Goal: Task Accomplishment & Management: Manage account settings

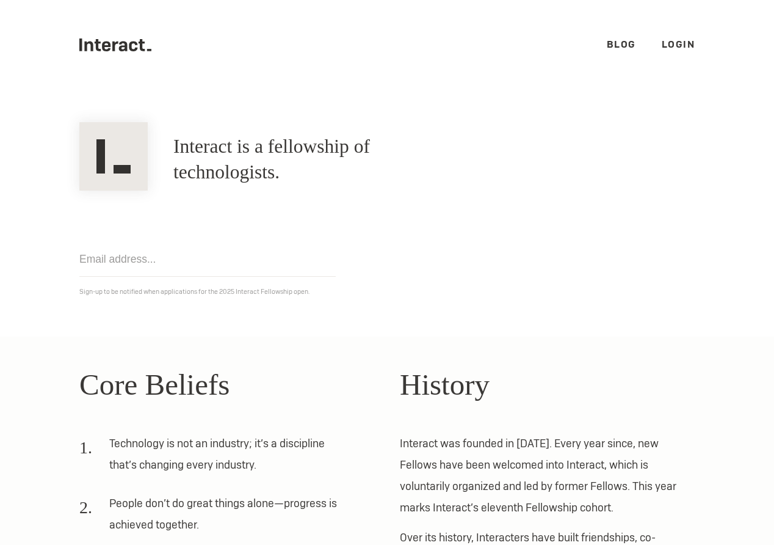
click at [671, 43] on link "Login" at bounding box center [679, 44] width 34 height 13
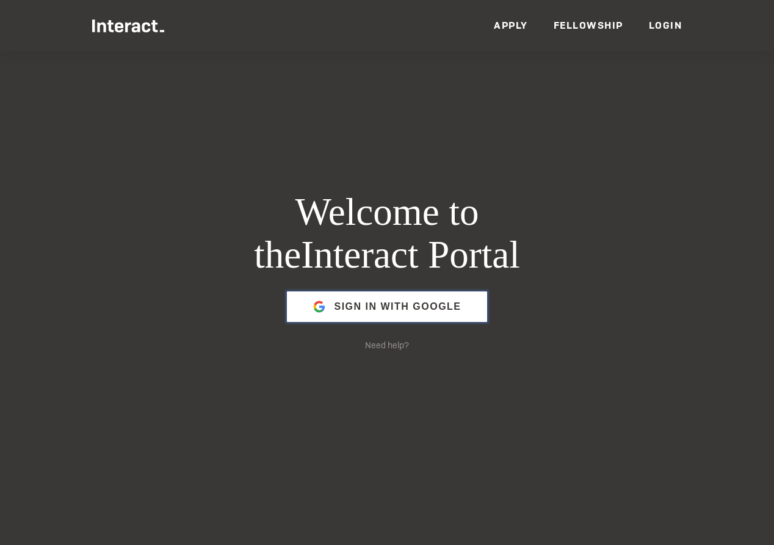
click at [376, 318] on span "Sign in with Google" at bounding box center [397, 306] width 127 height 29
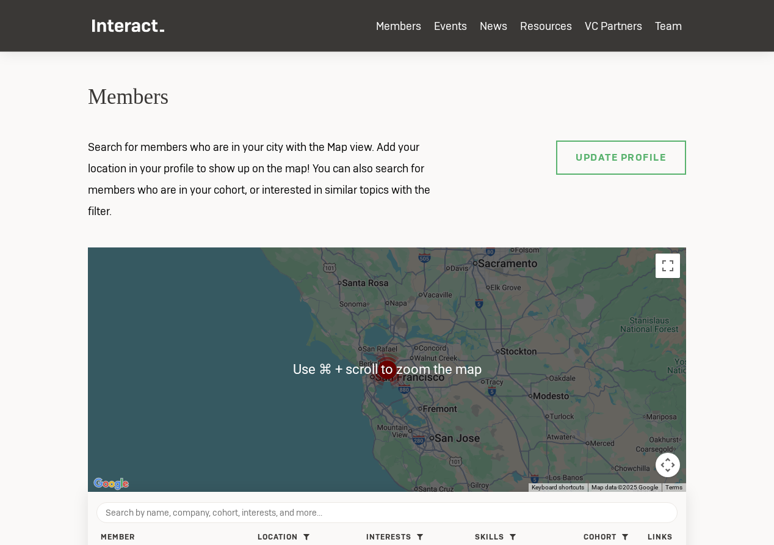
scroll to position [31, 0]
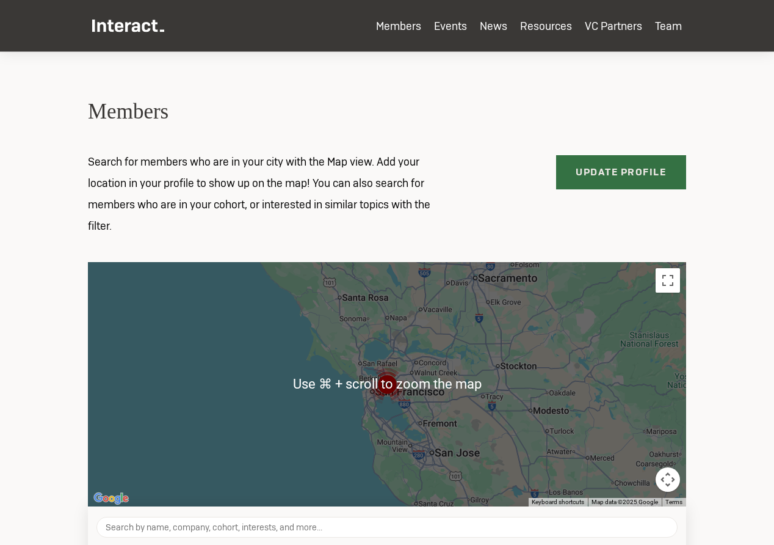
click at [589, 164] on link "Update Profile" at bounding box center [621, 172] width 131 height 34
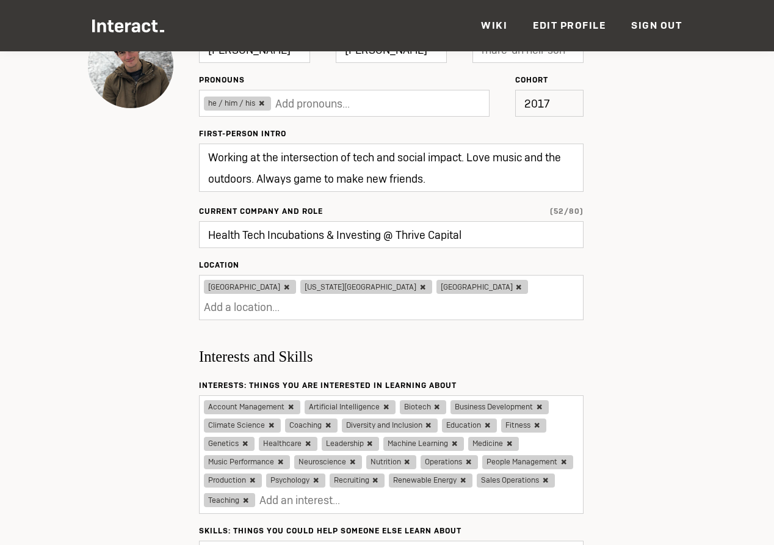
scroll to position [140, 0]
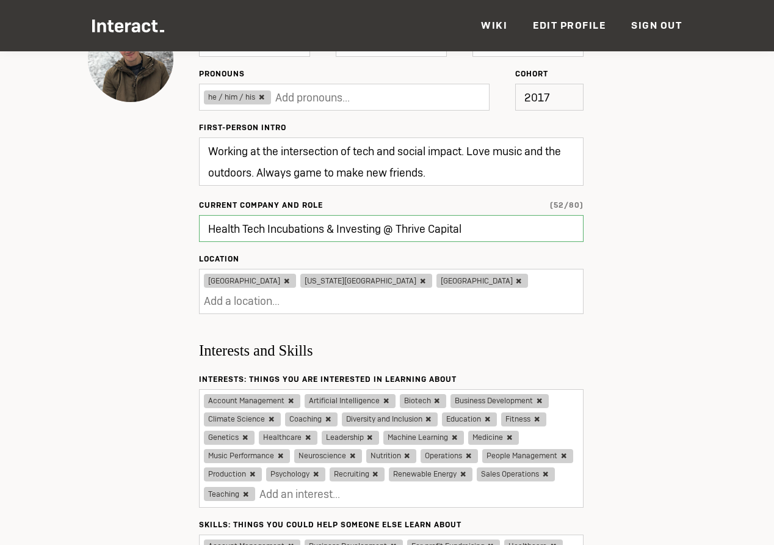
click at [416, 233] on input "Health Tech Incubations & Investing @ Thrive Capital" at bounding box center [391, 228] width 385 height 27
type input "E"
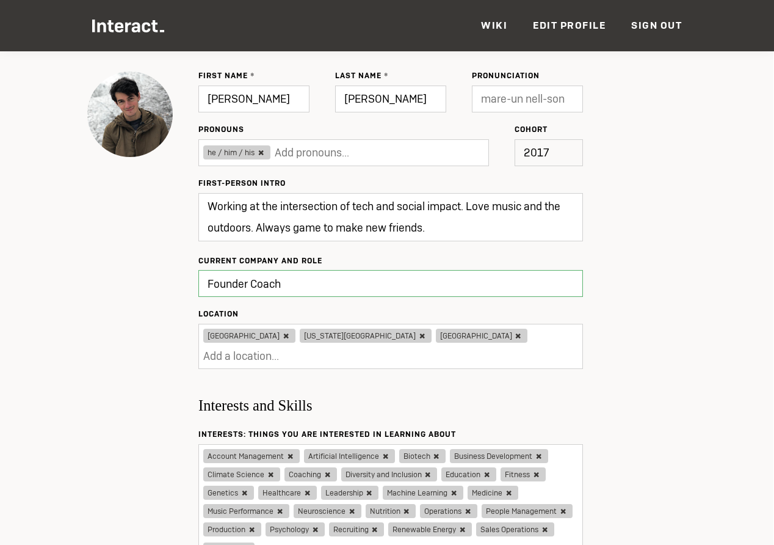
scroll to position [180, 0]
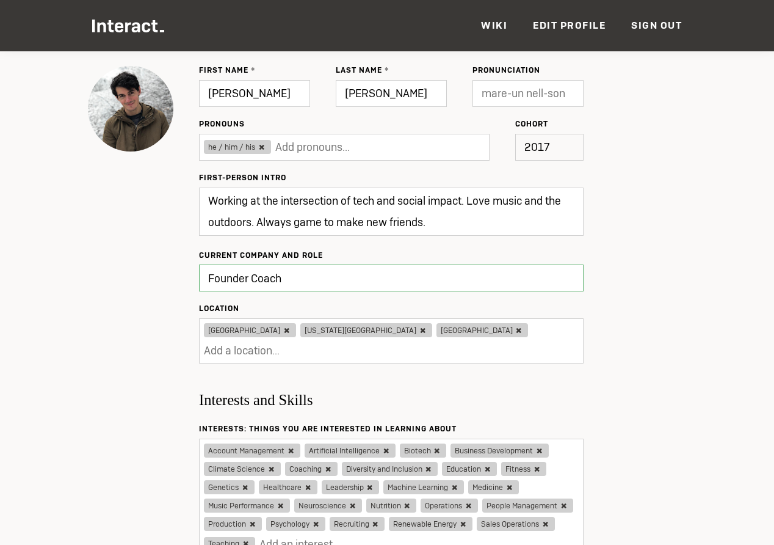
type input "Founder Coach"
type input "Updating..."
click at [421, 211] on textarea "Working at the intersection of tech and social impact. Love music and the outdo…" at bounding box center [391, 211] width 385 height 48
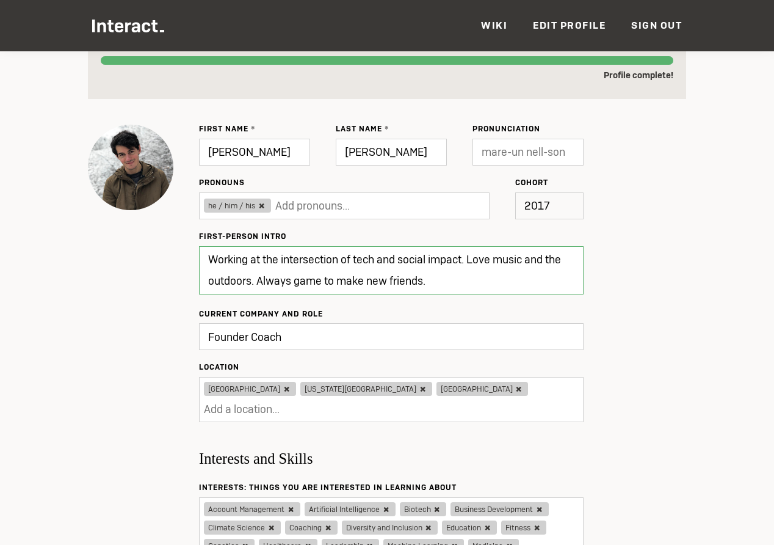
scroll to position [107, 2]
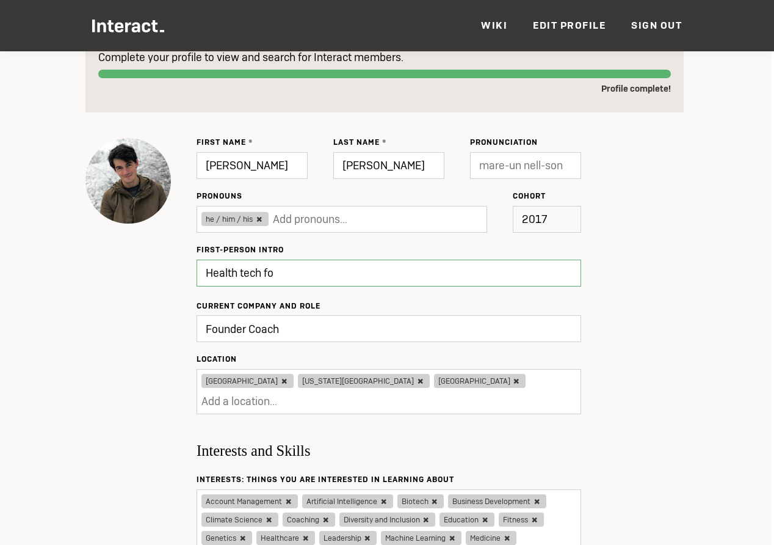
type textarea "Health tech fou"
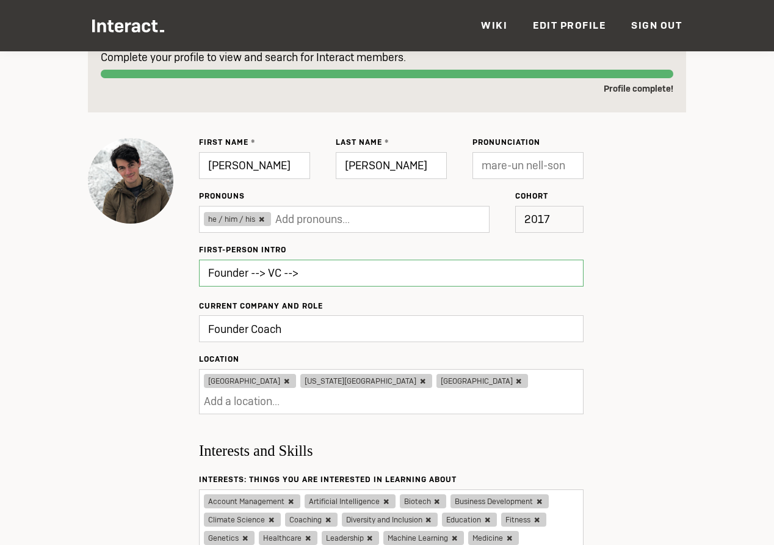
type textarea "Founder --> VC -->"
type textarea "Working at the intersection of tech and social impact. Love music and the outdo…"
type input "Update"
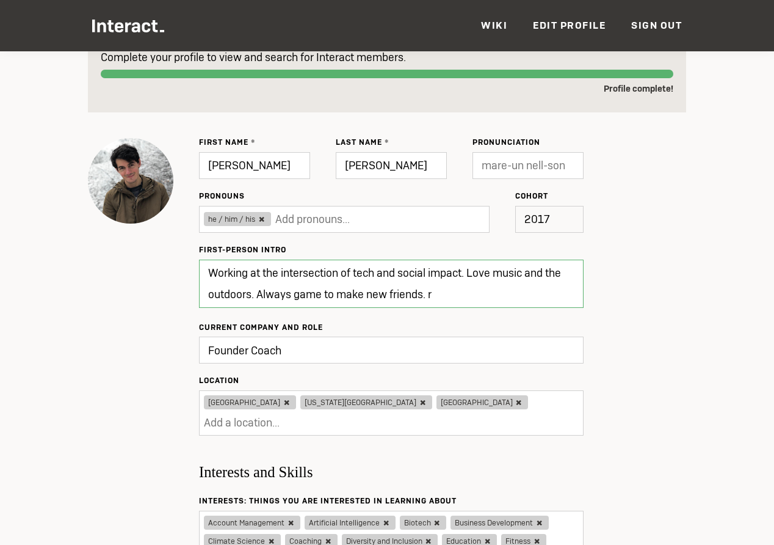
type textarea "Working at the intersection of tech and social impact. Love music and the outdo…"
type input "Updated ✔"
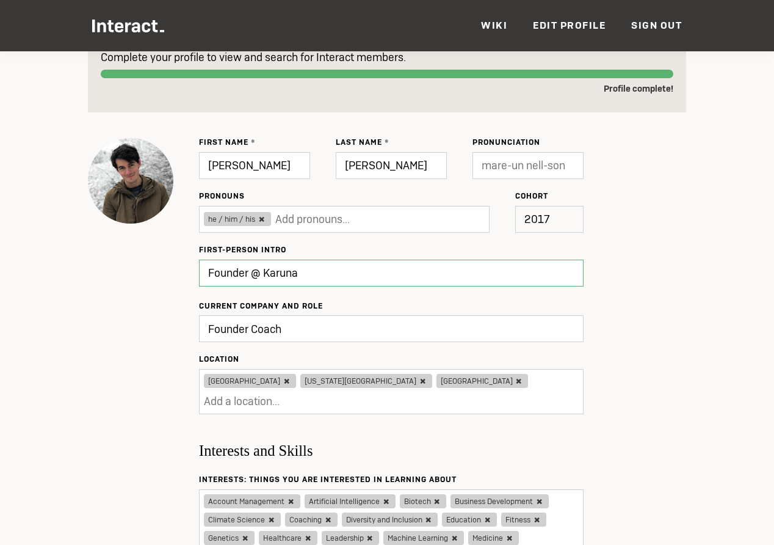
type textarea "Founder @ Karuna"
type input "Update"
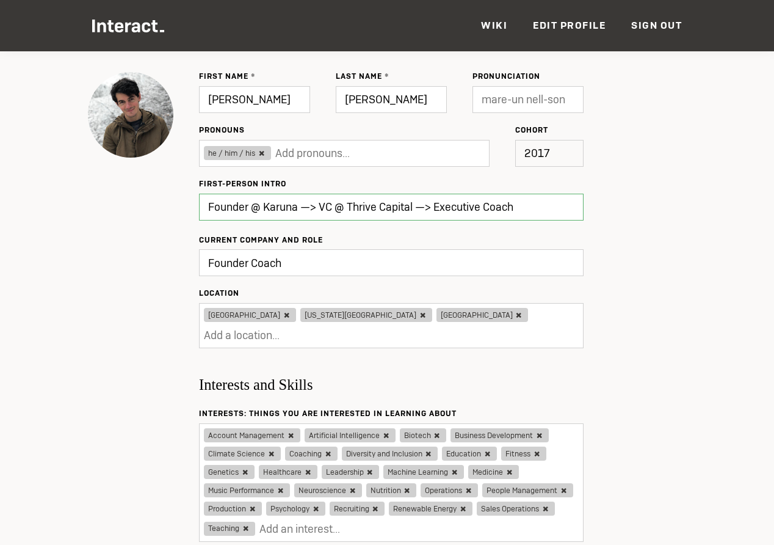
scroll to position [174, 0]
type textarea "Founder @ Karuna —> VC @ Thrive Capital —> Executive Coach"
type input "Updating..."
click at [257, 266] on input "Founder Coach" at bounding box center [391, 262] width 385 height 27
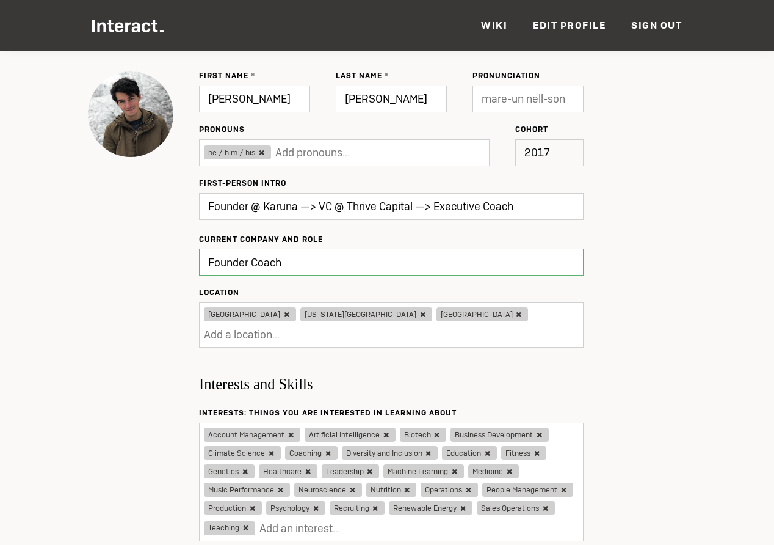
click at [257, 266] on input "Founder Coach" at bounding box center [391, 262] width 385 height 27
type input "Founder Coach"
type input "Updated ✔"
type input "Executive Coach"
type input "Update"
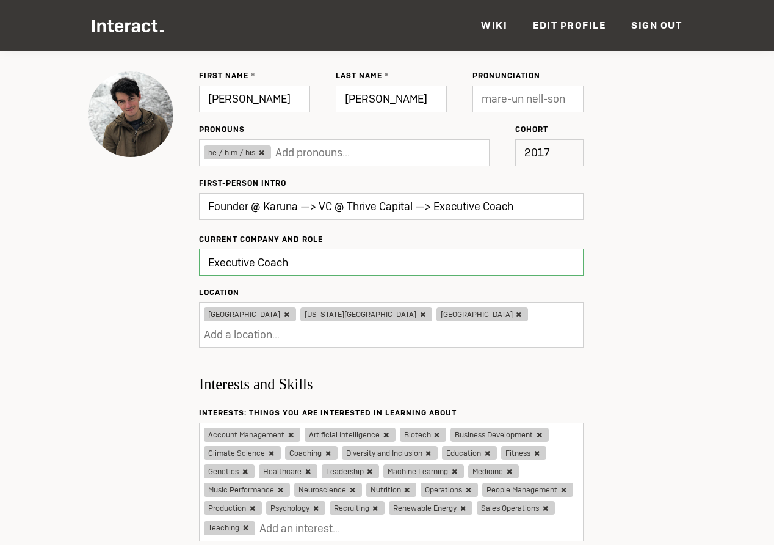
type input "Executive Coach"
click at [281, 313] on icon at bounding box center [286, 315] width 10 height 10
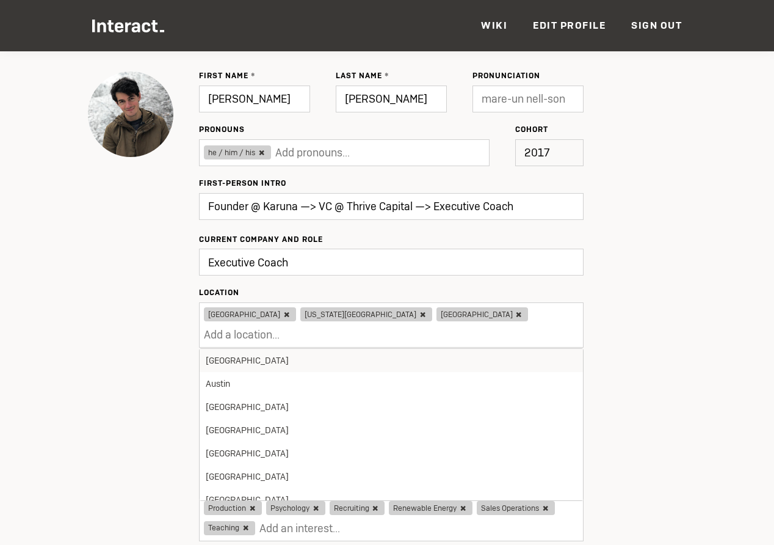
click at [418, 317] on icon at bounding box center [423, 315] width 10 height 10
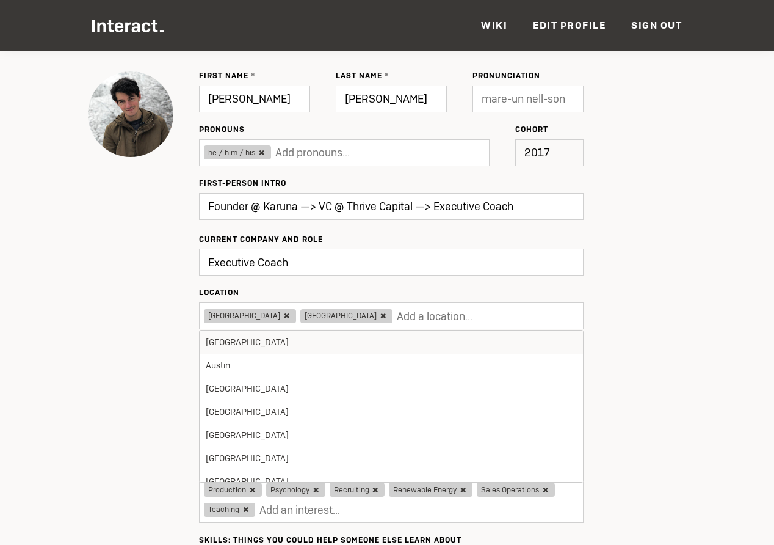
click at [378, 316] on icon at bounding box center [383, 316] width 10 height 10
click at [281, 316] on icon at bounding box center [286, 316] width 10 height 10
type input "Updating..."
type input "ne"
type input "Update"
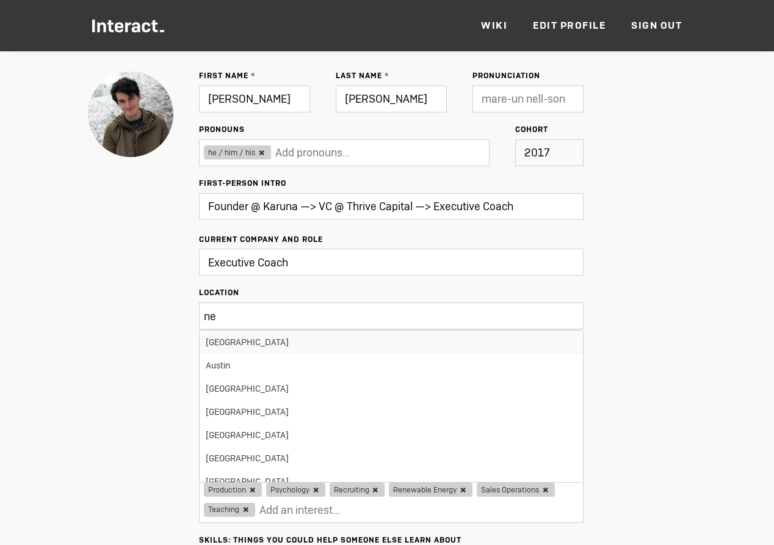
type input "new"
type input "Updated ✔"
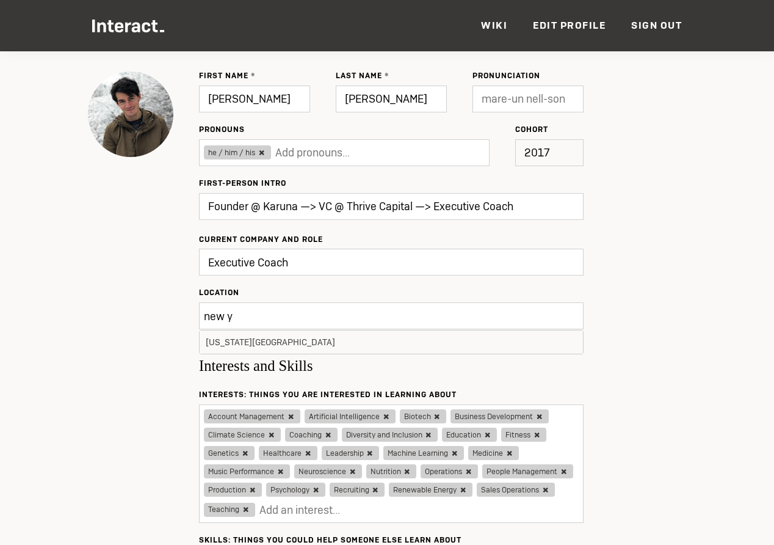
type input "new yo"
type input "Update"
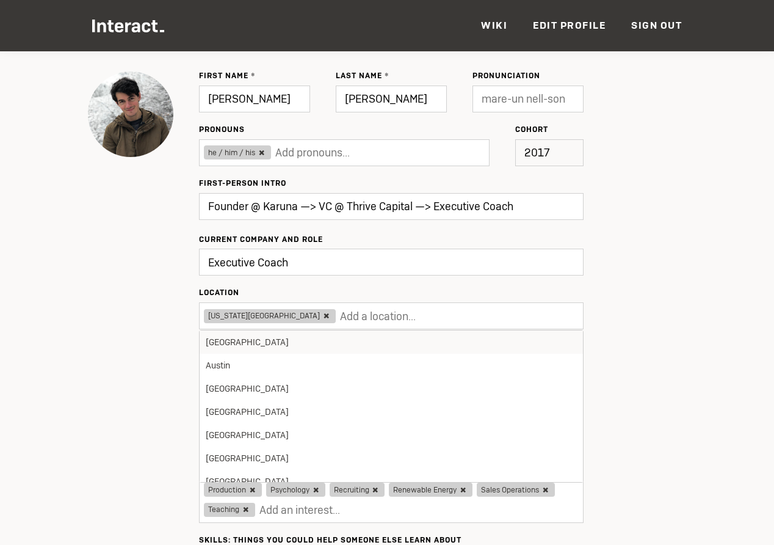
type input "Update"
click at [340, 305] on input "text" at bounding box center [404, 315] width 129 height 21
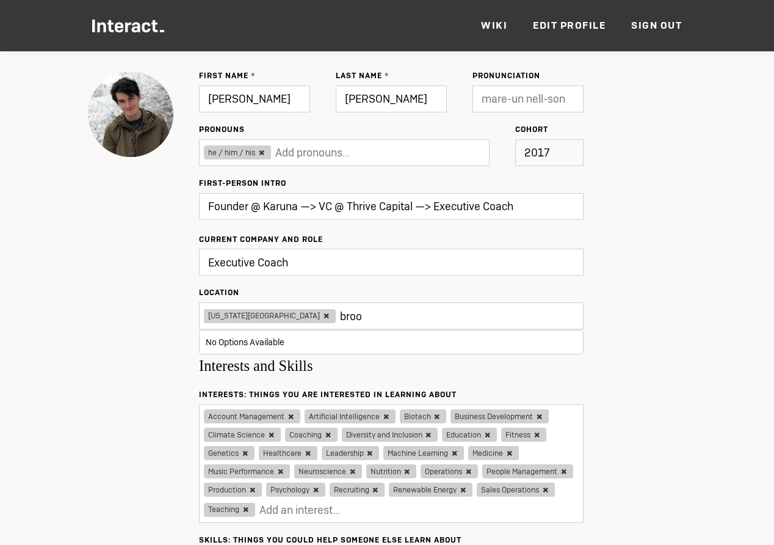
type input "brook"
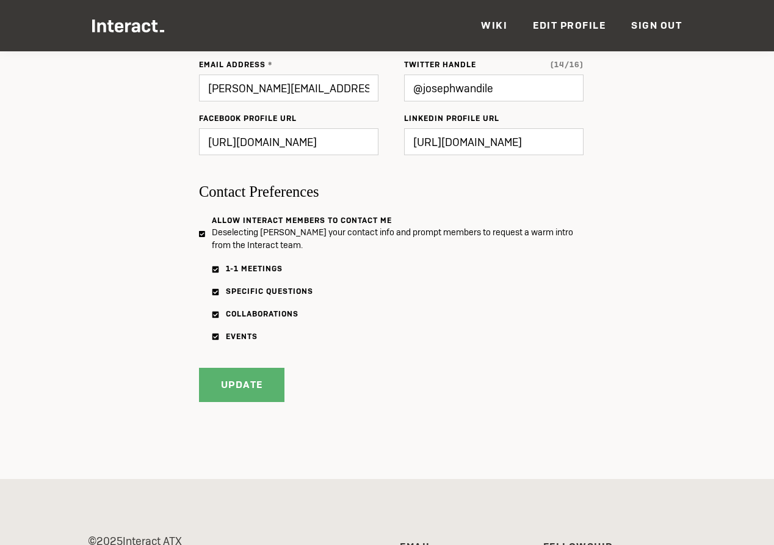
scroll to position [1286, 0]
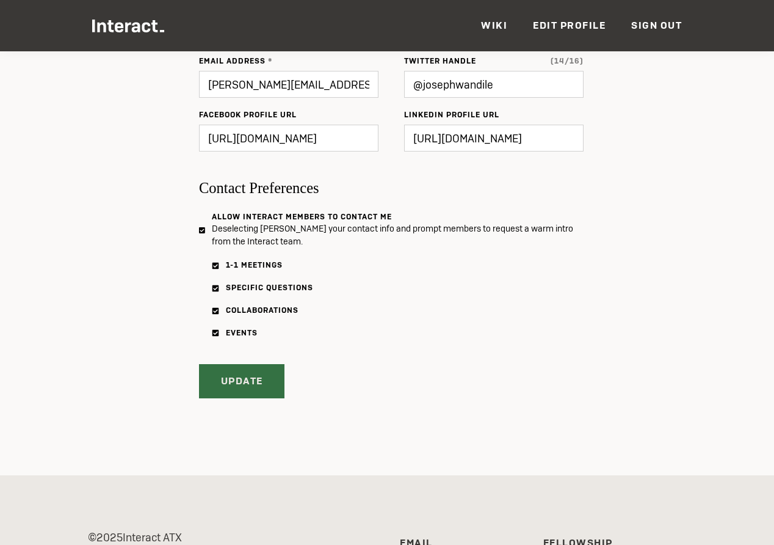
click at [241, 390] on input "Update" at bounding box center [241, 381] width 85 height 34
type input "Updated ✔"
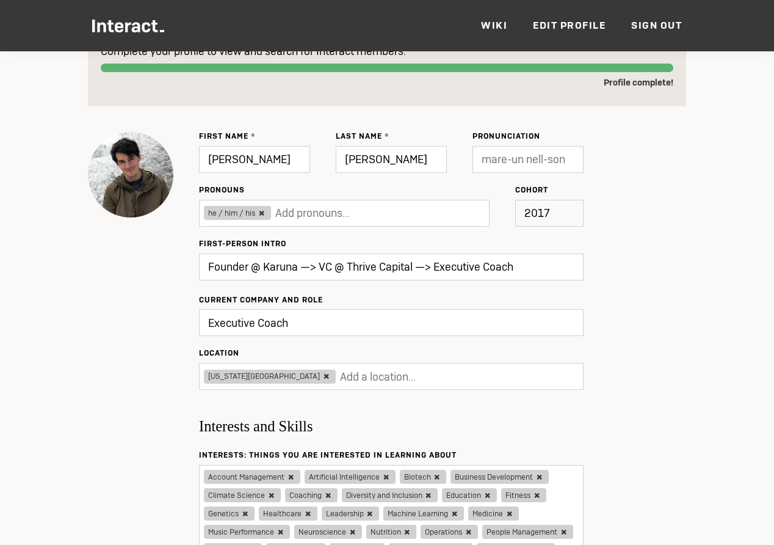
scroll to position [0, 0]
